Goal: Find specific page/section: Find specific page/section

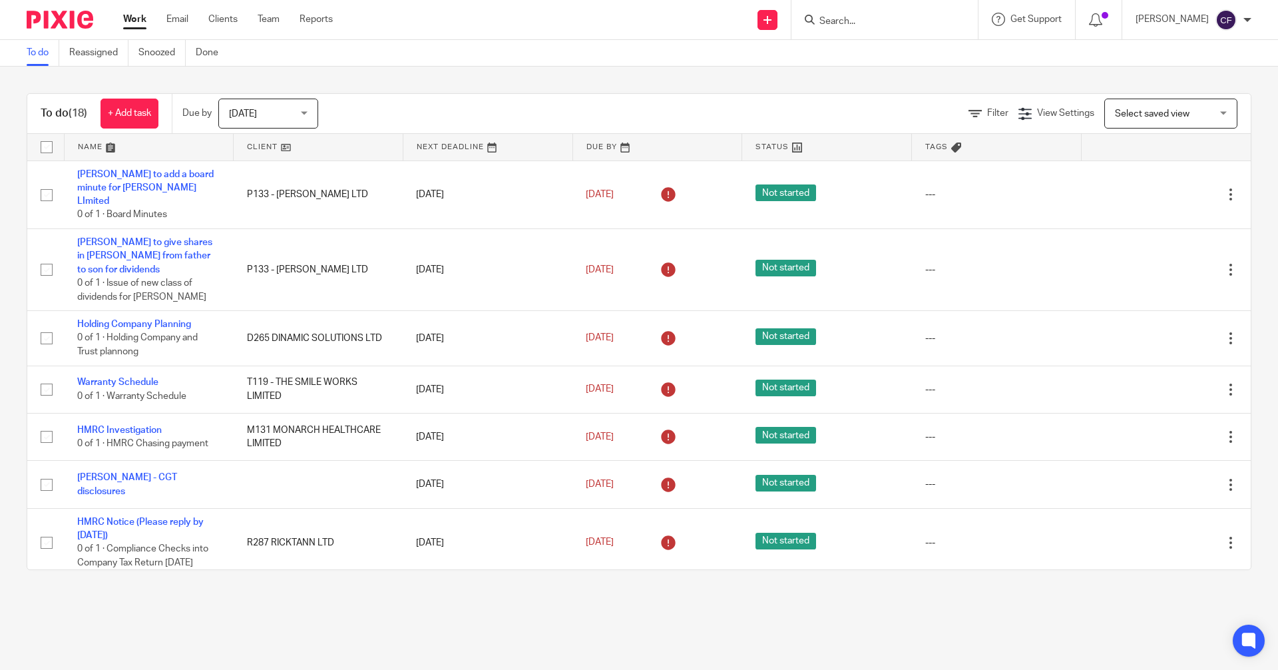
click at [840, 22] on input "Search" at bounding box center [878, 22] width 120 height 12
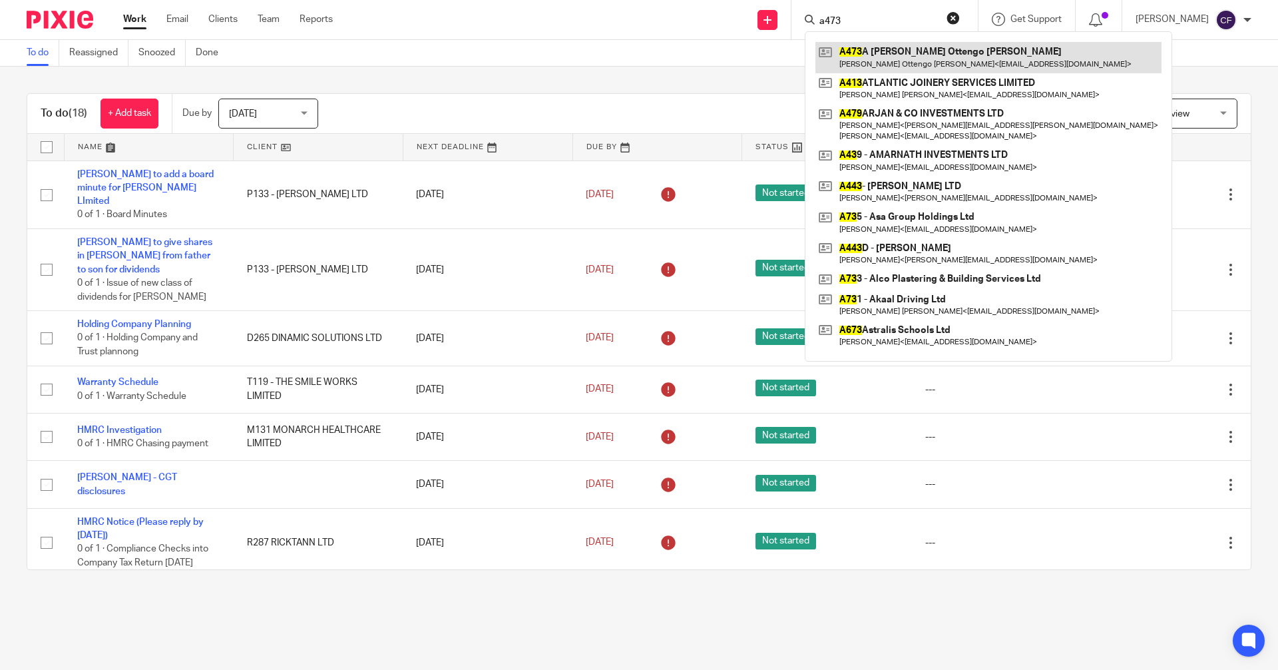
type input "a473"
click at [948, 63] on link at bounding box center [989, 57] width 346 height 31
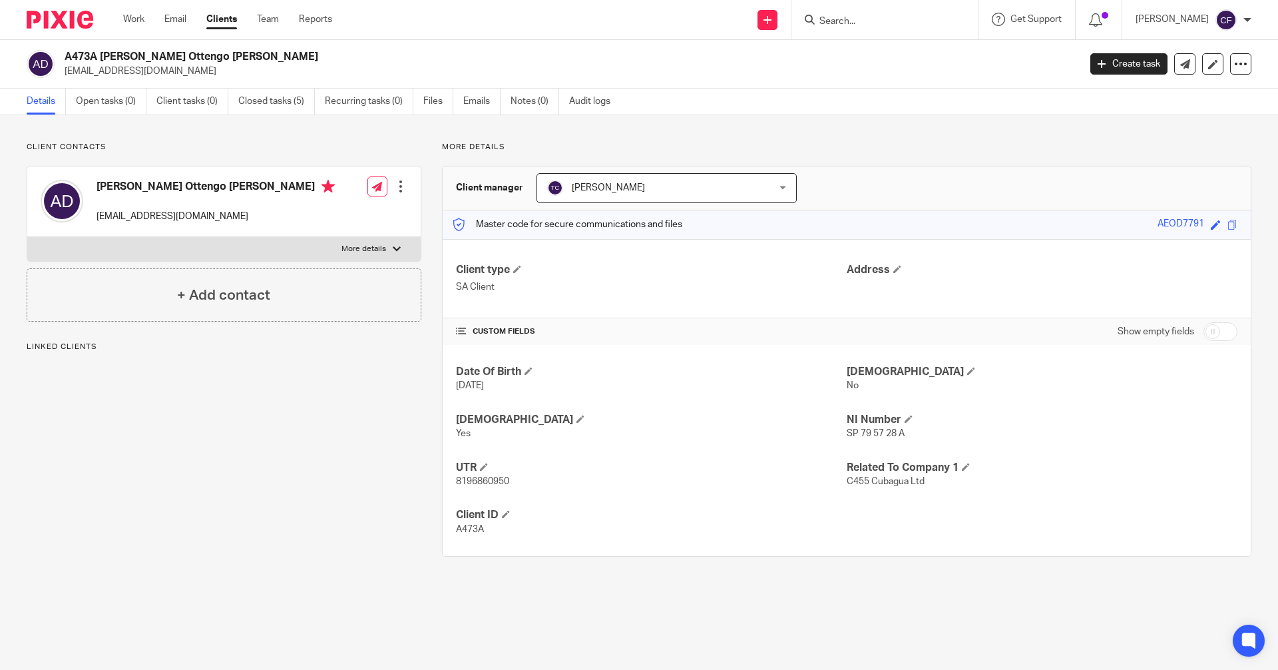
drag, startPoint x: 281, startPoint y: 192, endPoint x: 95, endPoint y: 189, distance: 186.4
click at [95, 189] on div "[PERSON_NAME] Ottengo [PERSON_NAME] [EMAIL_ADDRESS][DOMAIN_NAME]" at bounding box center [188, 201] width 294 height 57
copy h4 "[PERSON_NAME] Ottengo [PERSON_NAME]"
